Goal: Task Accomplishment & Management: Manage account settings

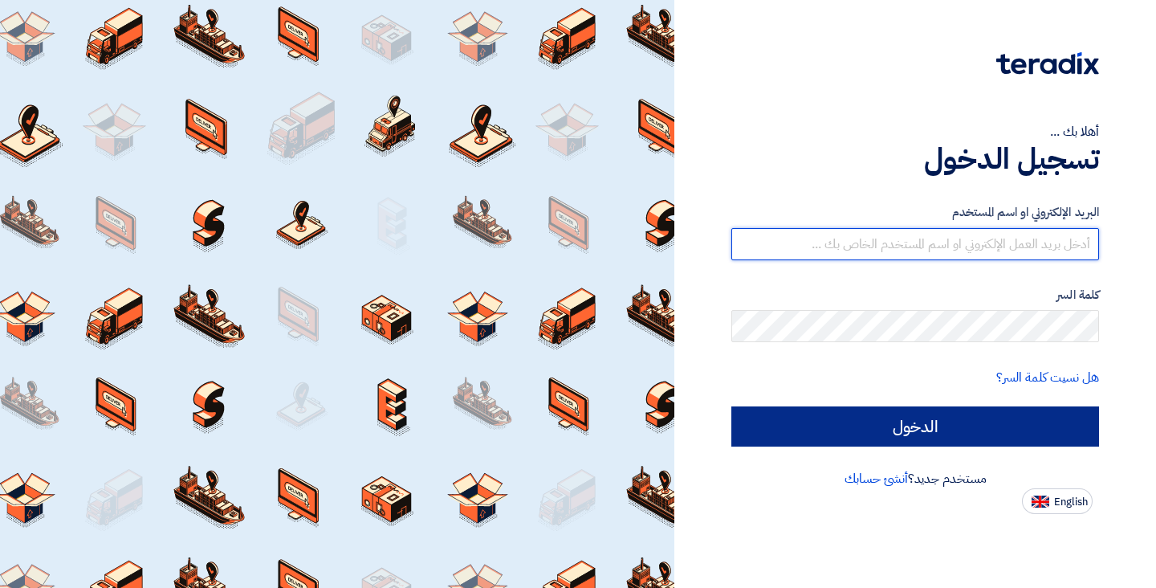
type input "[EMAIL_ADDRESS][DOMAIN_NAME]"
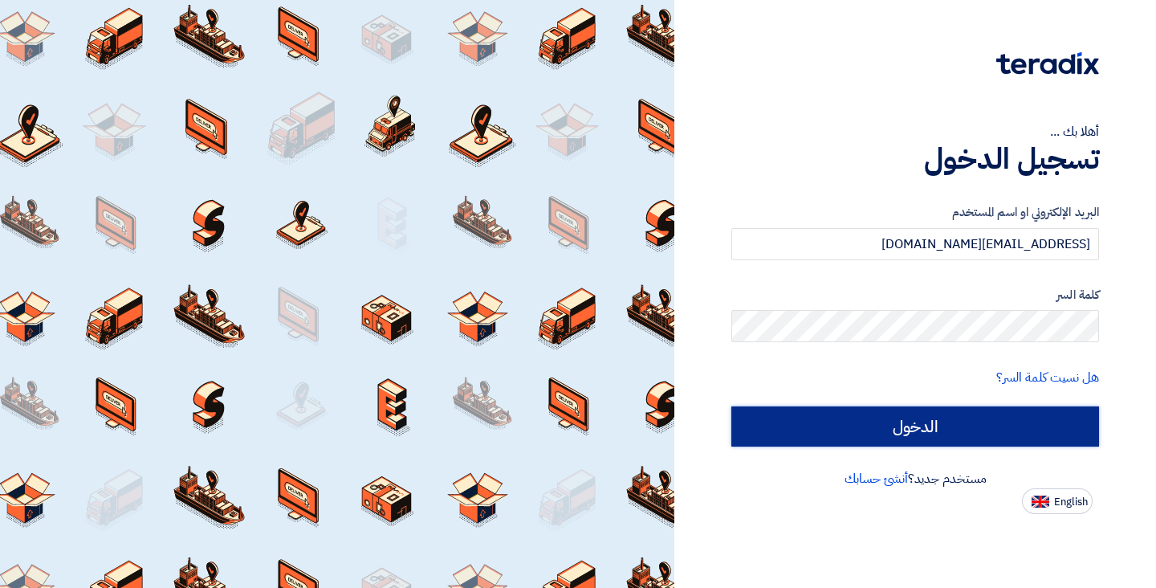
click at [888, 432] on input "الدخول" at bounding box center [915, 426] width 368 height 40
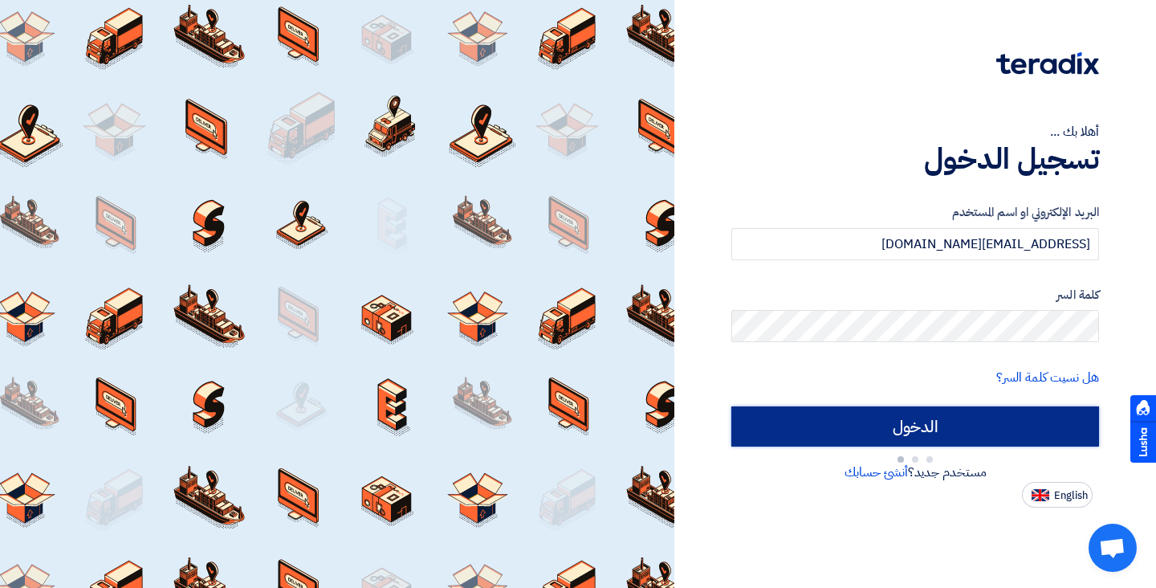
type input "Sign in"
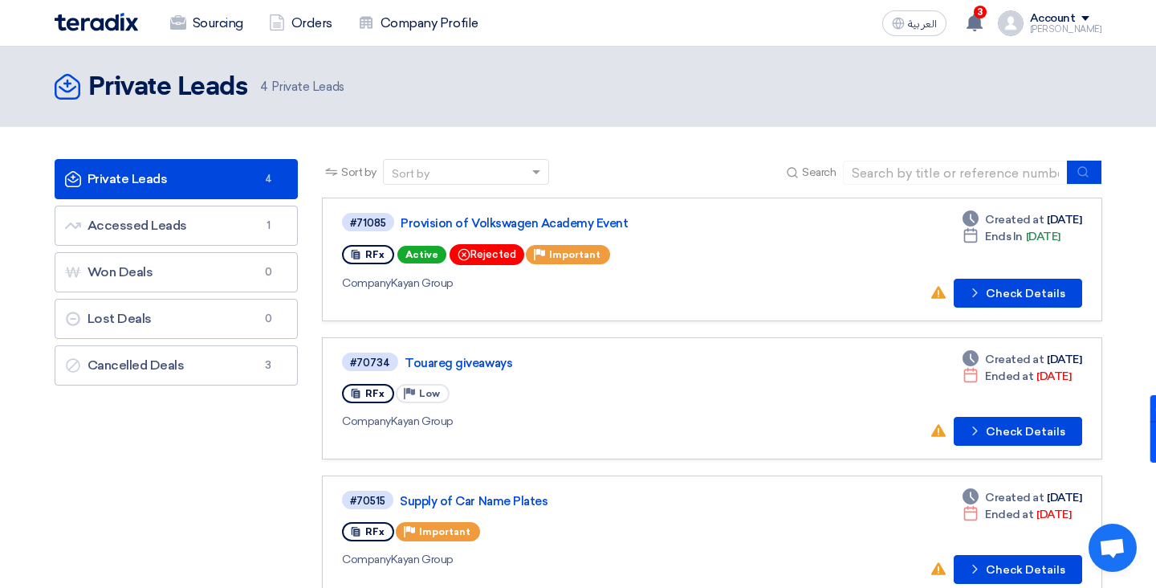
click at [150, 186] on link "Private Leads Private Leads 4" at bounding box center [177, 179] width 244 height 40
click at [987, 14] on span "3" at bounding box center [980, 12] width 13 height 13
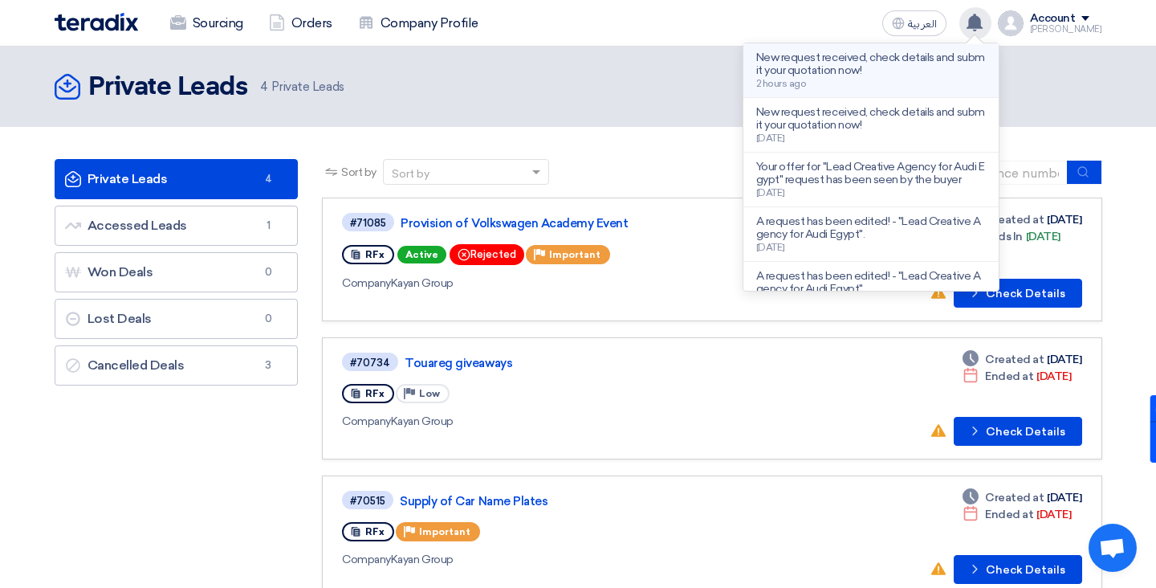
click at [894, 79] on div "New request received, check details and submit your quotation now! 2 hours ago" at bounding box center [871, 70] width 230 height 38
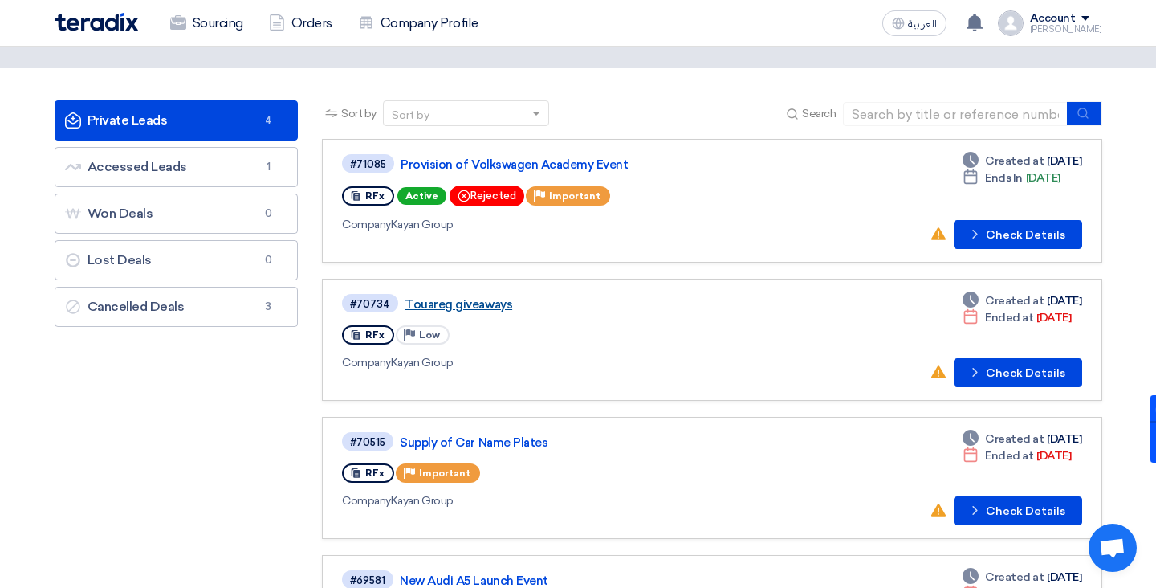
scroll to position [67, 0]
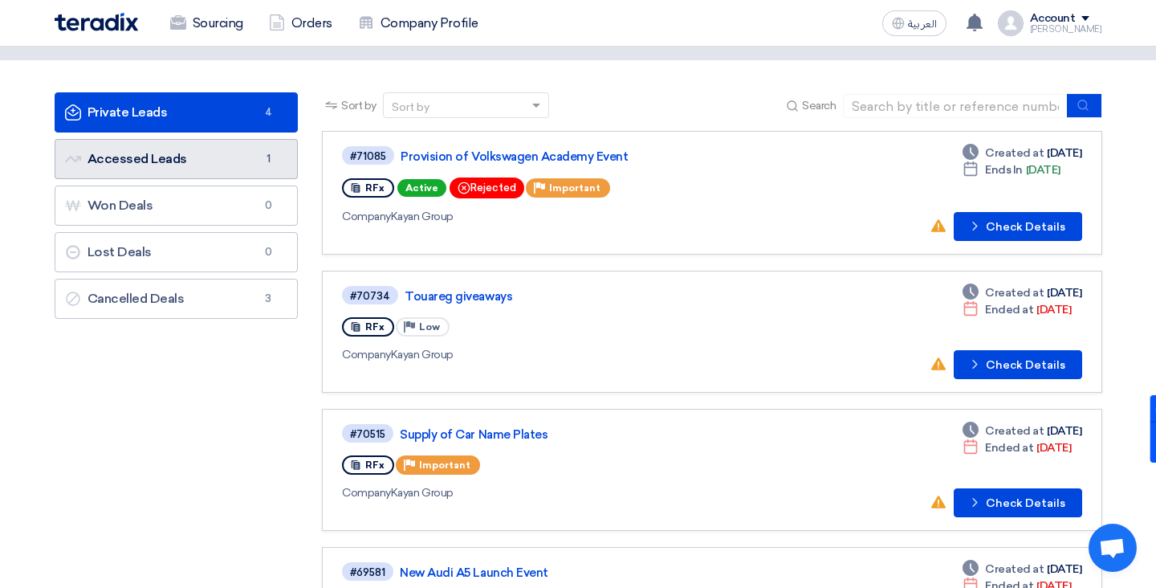
click at [152, 153] on link "Accessed Leads Accessed Leads 1" at bounding box center [177, 159] width 244 height 40
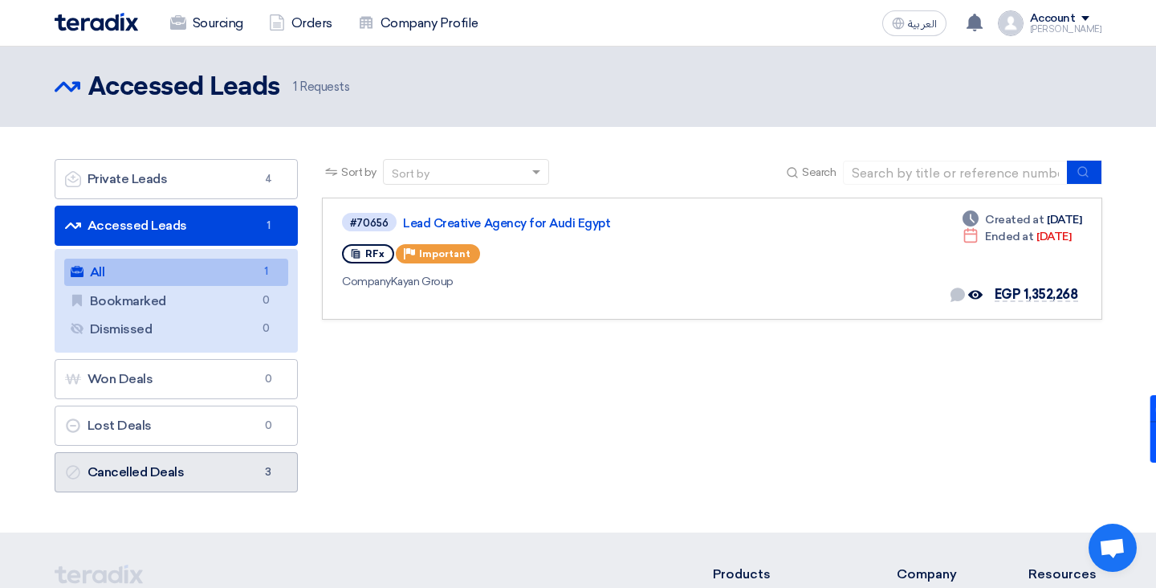
click at [173, 462] on link "Cancelled Deals Cancelled Deals 3" at bounding box center [177, 472] width 244 height 40
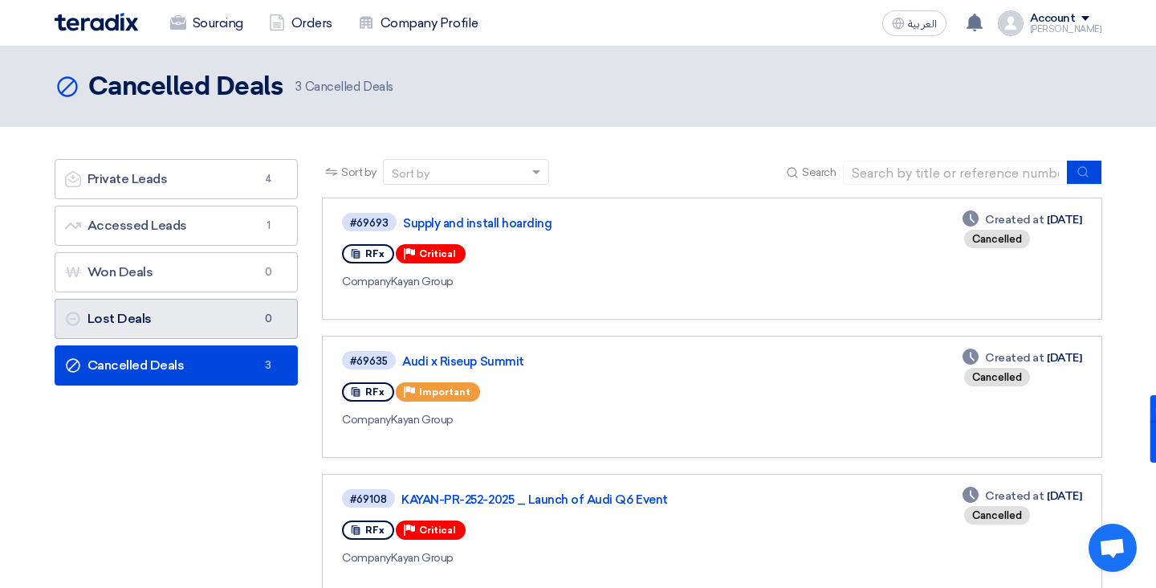
click at [174, 312] on link "Lost Deals Lost Deals 0" at bounding box center [177, 319] width 244 height 40
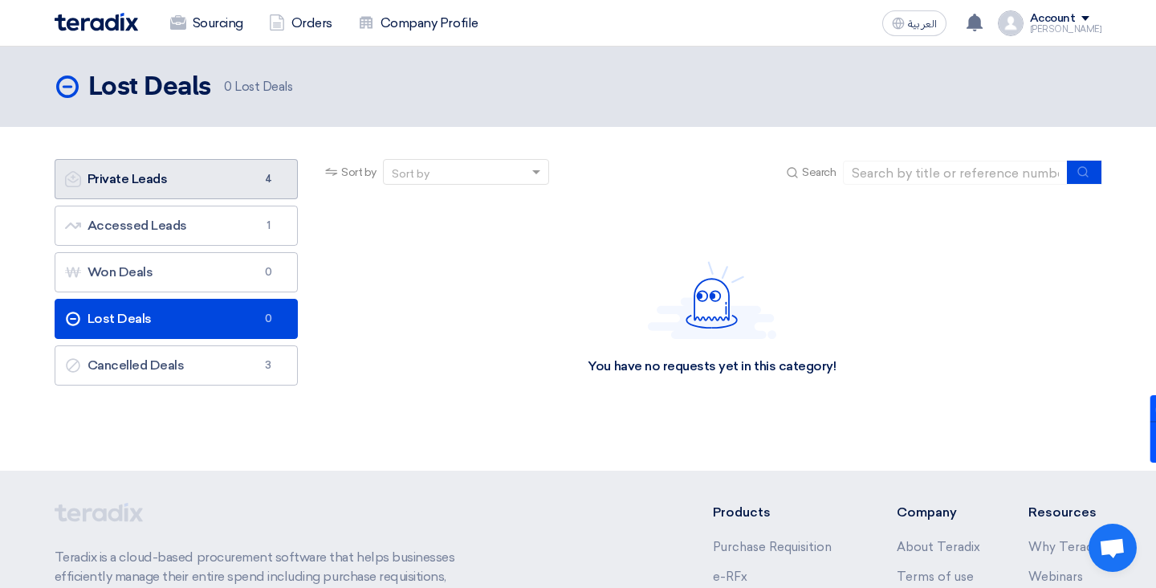
click at [202, 181] on link "Private Leads Private Leads 4" at bounding box center [177, 179] width 244 height 40
